Goal: Information Seeking & Learning: Compare options

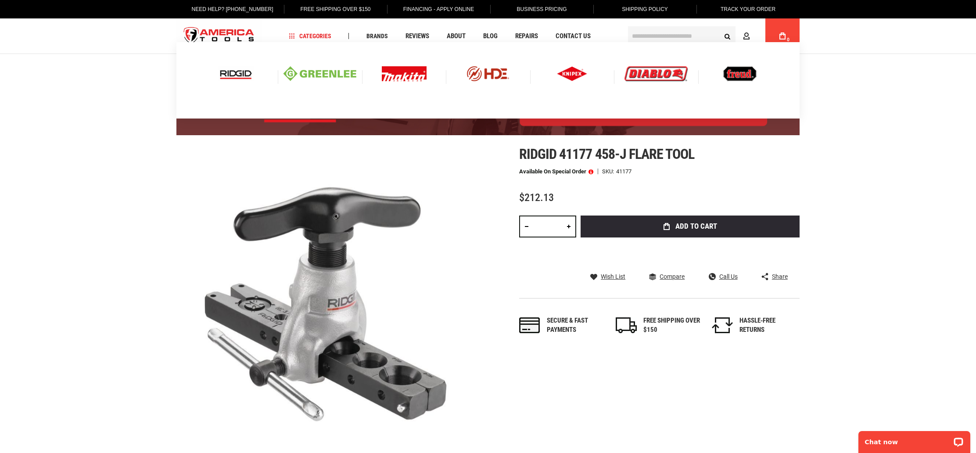
scroll to position [5, 0]
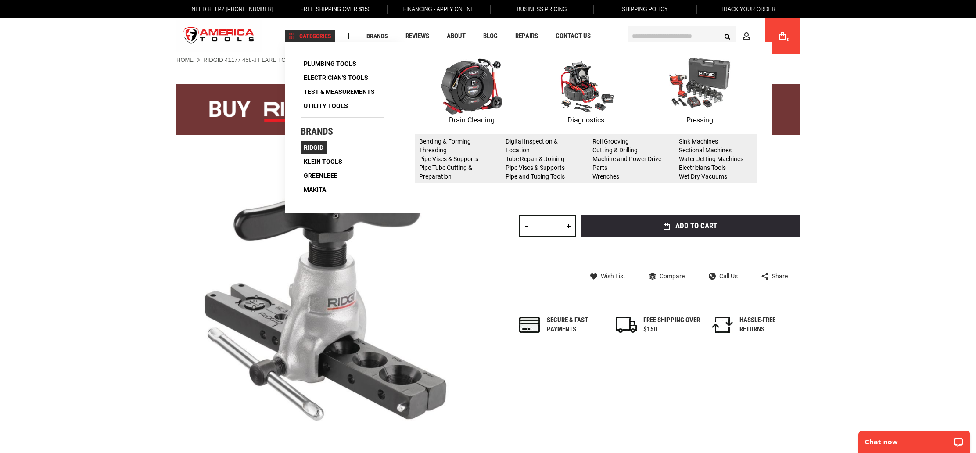
click at [309, 145] on span "Ridgid" at bounding box center [314, 147] width 20 height 6
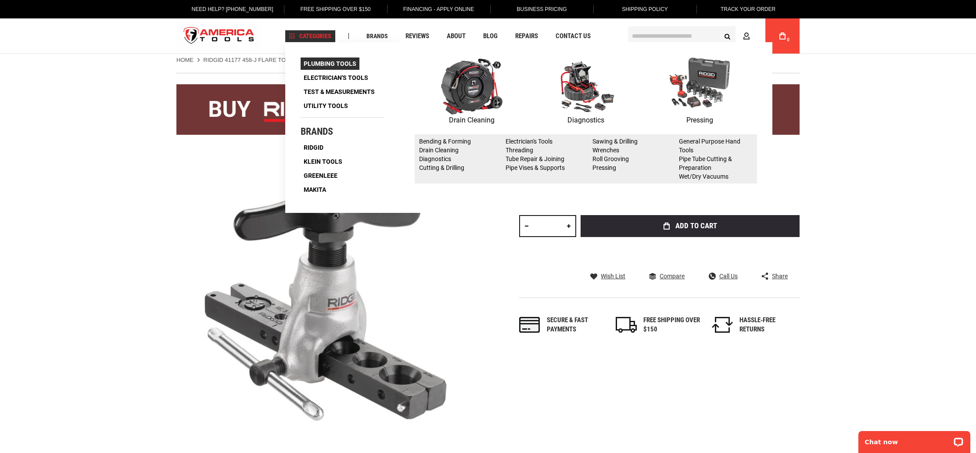
click at [338, 64] on span "Plumbing Tools" at bounding box center [330, 64] width 53 height 6
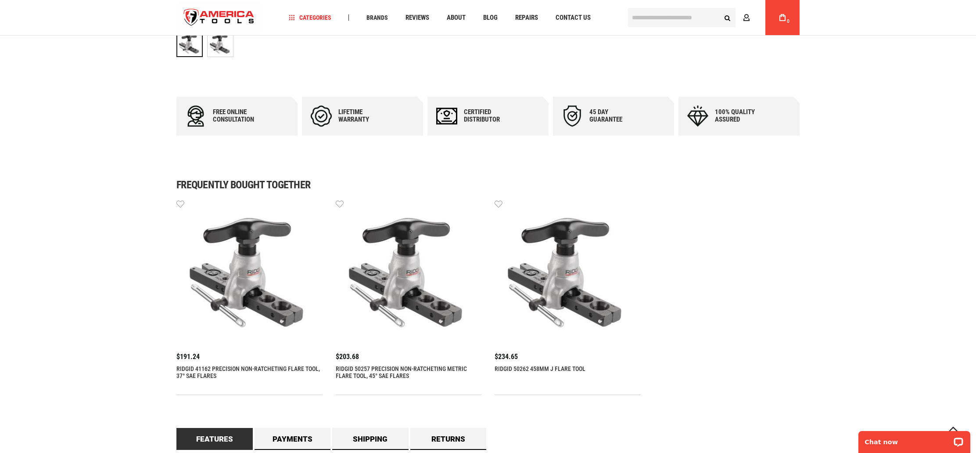
scroll to position [437, 0]
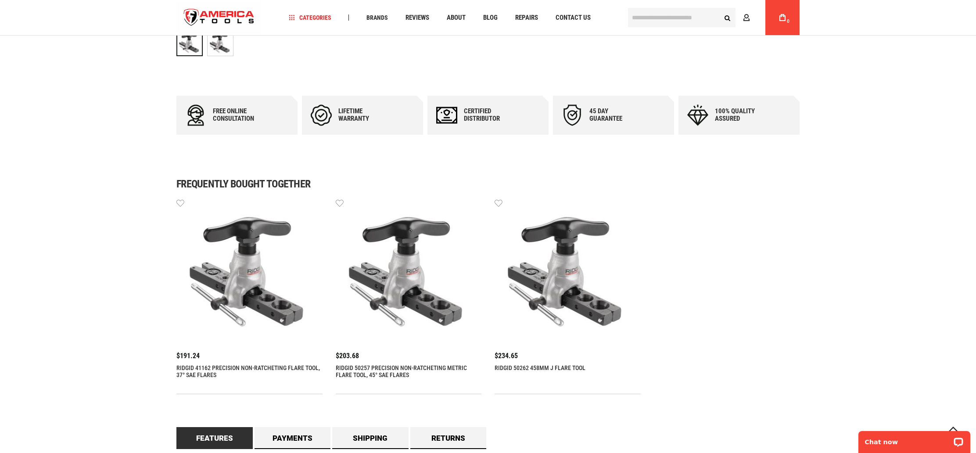
click at [412, 299] on img at bounding box center [409, 271] width 146 height 146
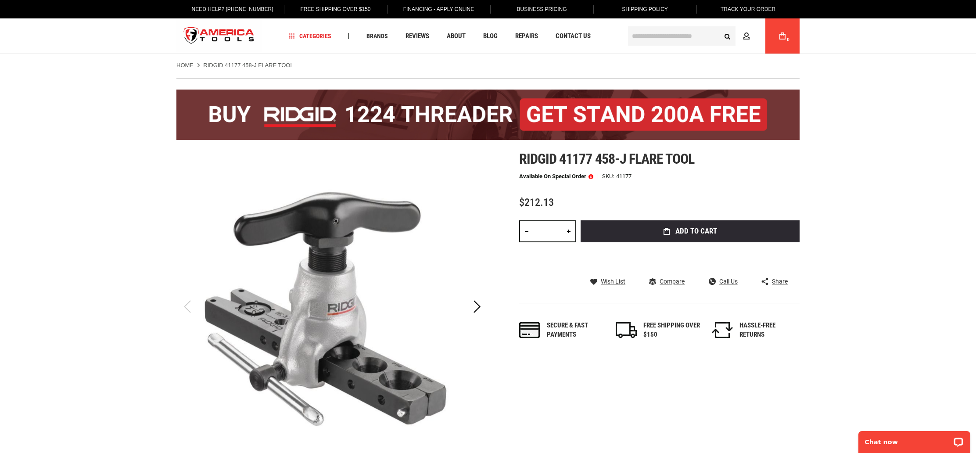
scroll to position [4, 0]
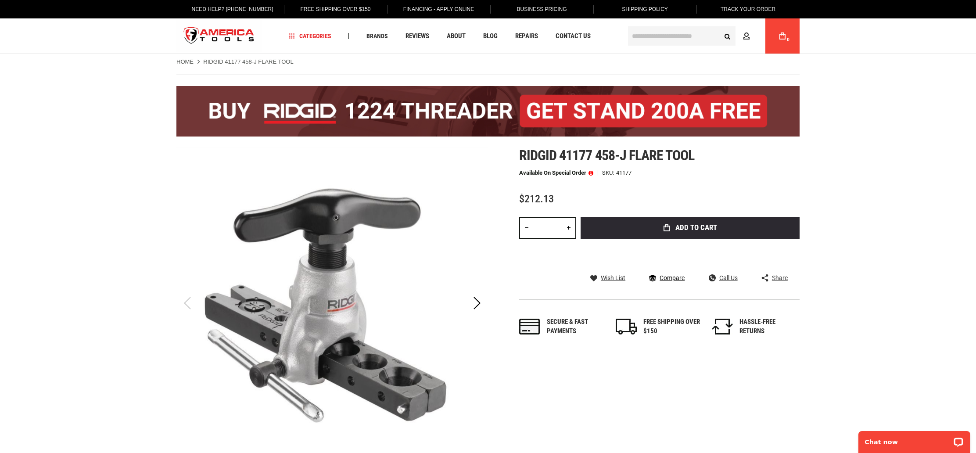
click at [669, 277] on span "Compare" at bounding box center [672, 278] width 25 height 6
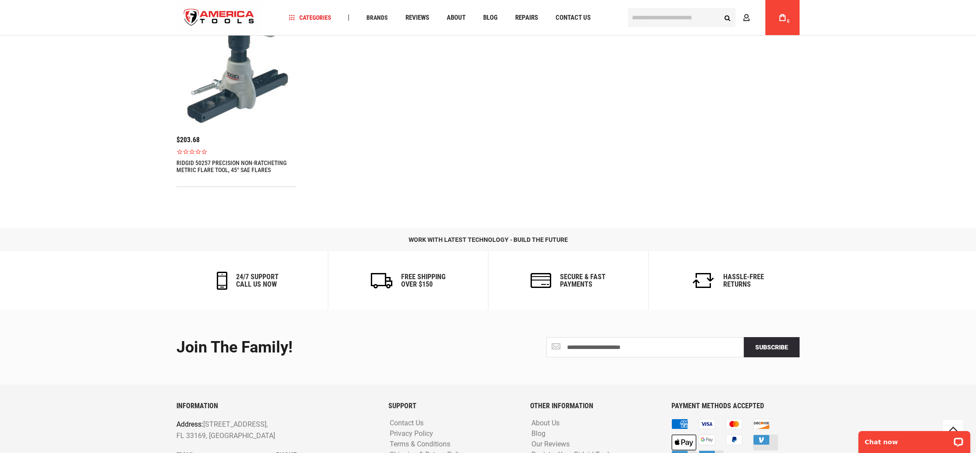
scroll to position [1448, 0]
